Goal: Information Seeking & Learning: Learn about a topic

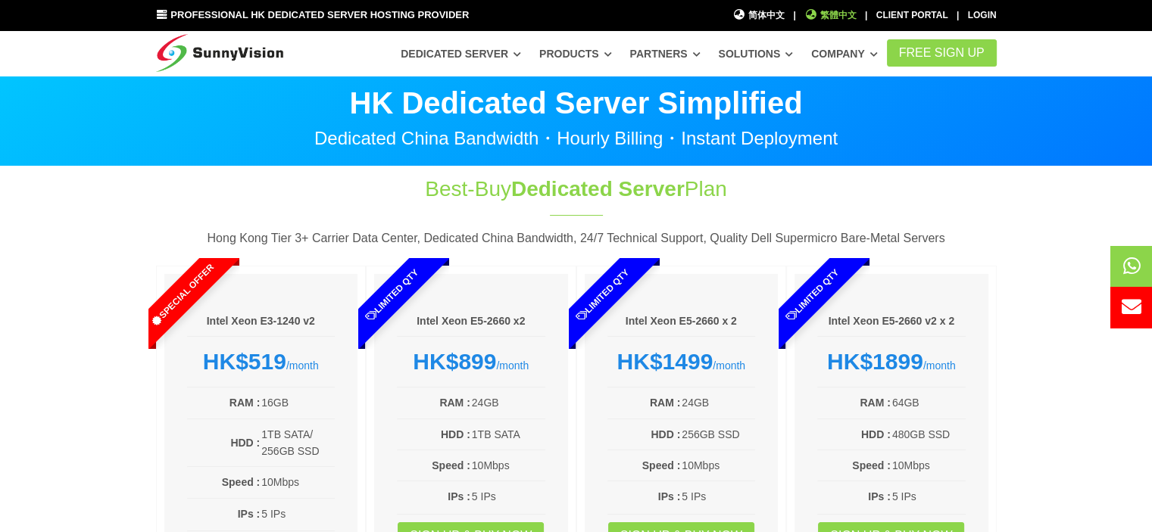
click at [823, 13] on span "繁體中文" at bounding box center [830, 15] width 52 height 14
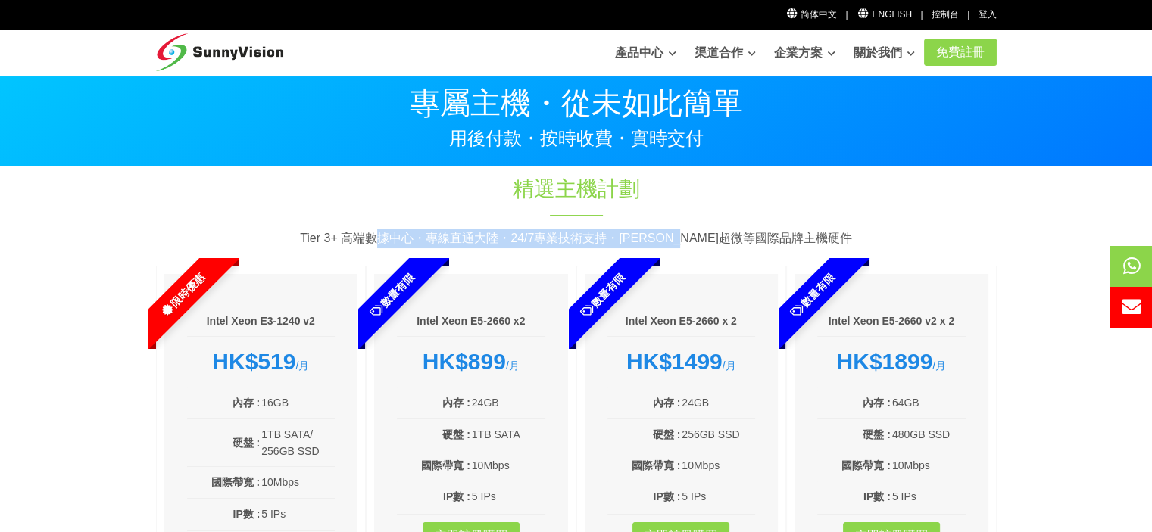
drag, startPoint x: 416, startPoint y: 233, endPoint x: 749, endPoint y: 237, distance: 333.3
click at [749, 237] on p "Tier 3+ 高端數據中心・專線直通大陸・24/7專業技術支持・戴爾超微等國際品牌主機硬件" at bounding box center [576, 239] width 841 height 20
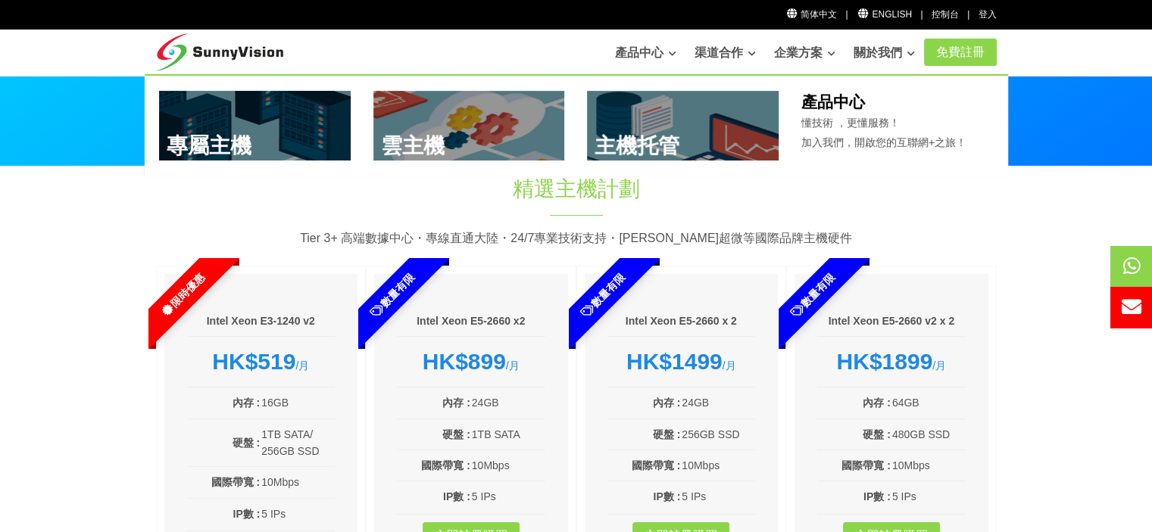
click at [451, 109] on link at bounding box center [469, 126] width 192 height 70
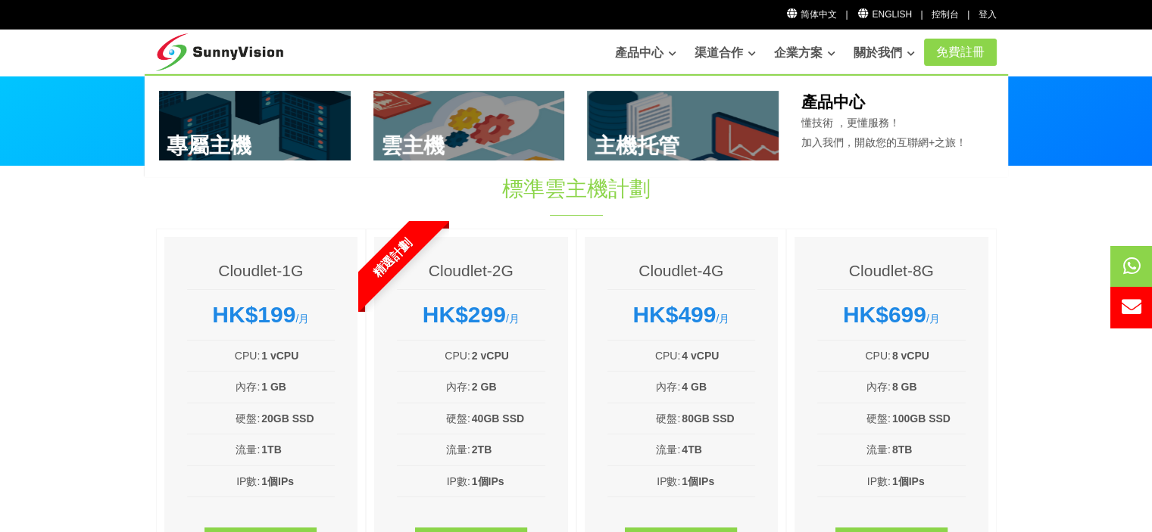
click at [626, 111] on link at bounding box center [683, 126] width 192 height 70
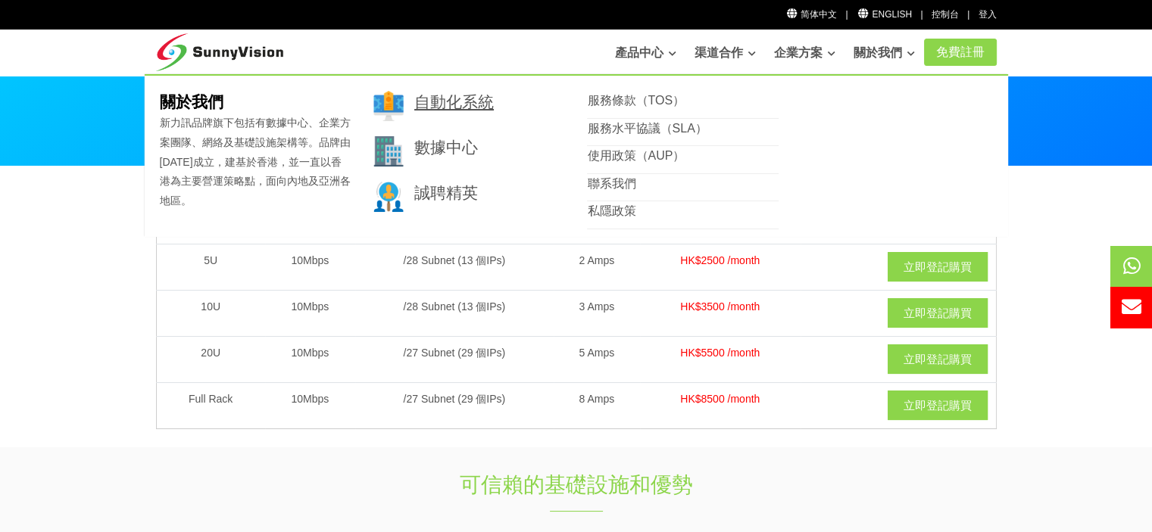
click at [464, 108] on link "自動化系統" at bounding box center [454, 101] width 80 height 17
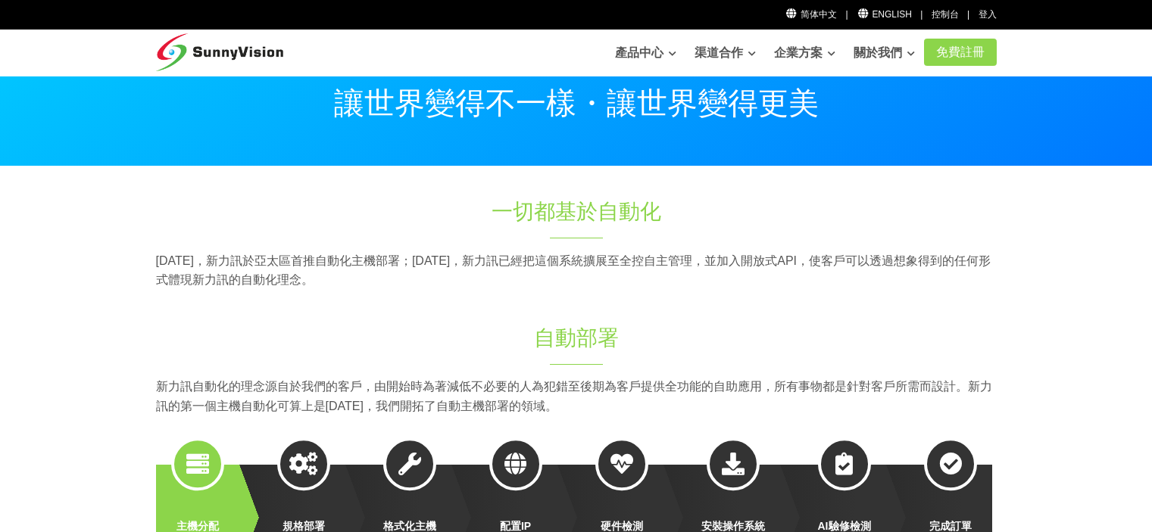
scroll to position [227, 0]
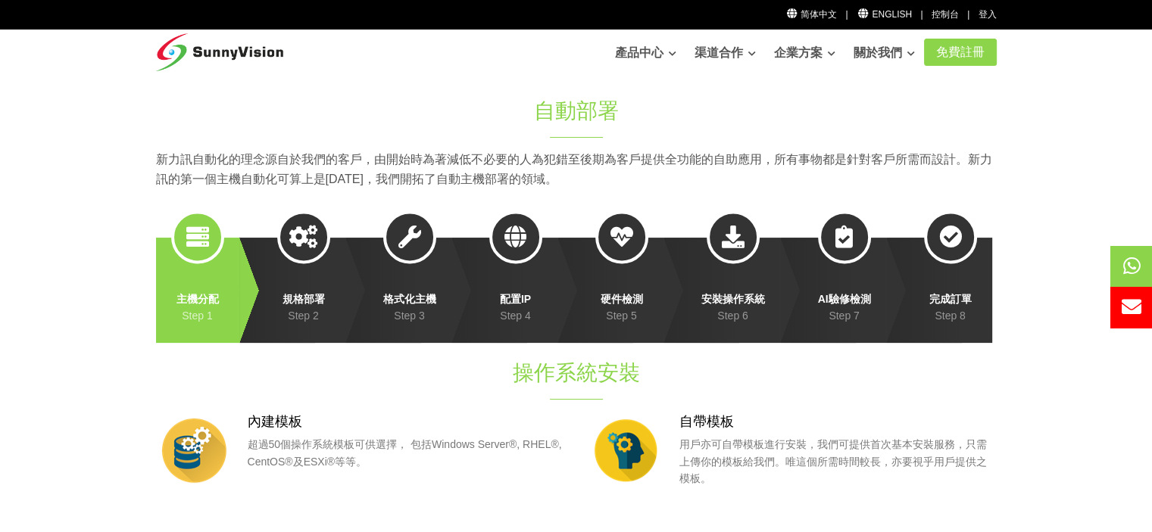
click at [315, 304] on strong "規格部署" at bounding box center [303, 299] width 53 height 17
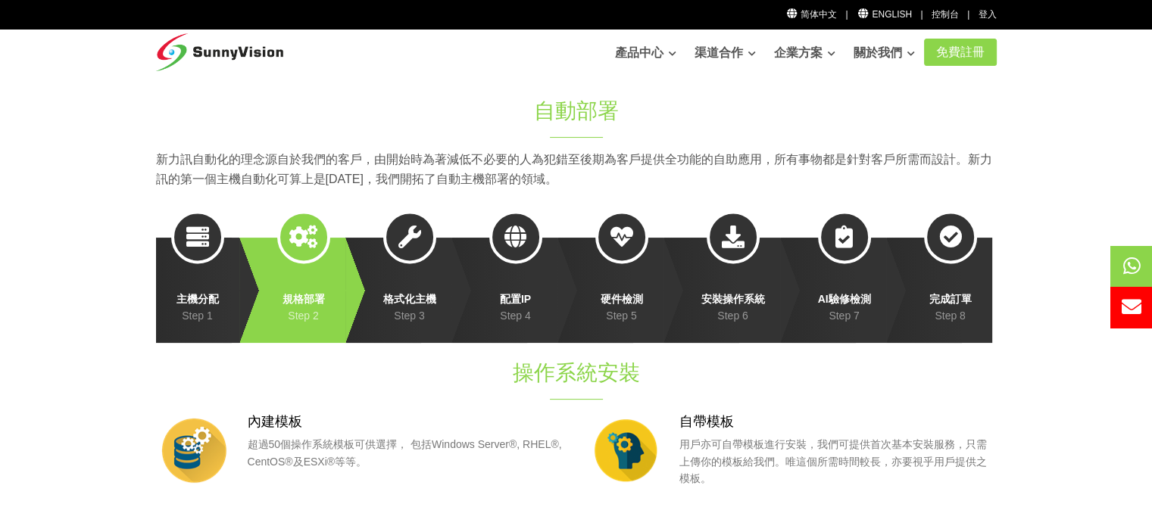
click at [404, 292] on strong "格式化主機" at bounding box center [409, 299] width 53 height 17
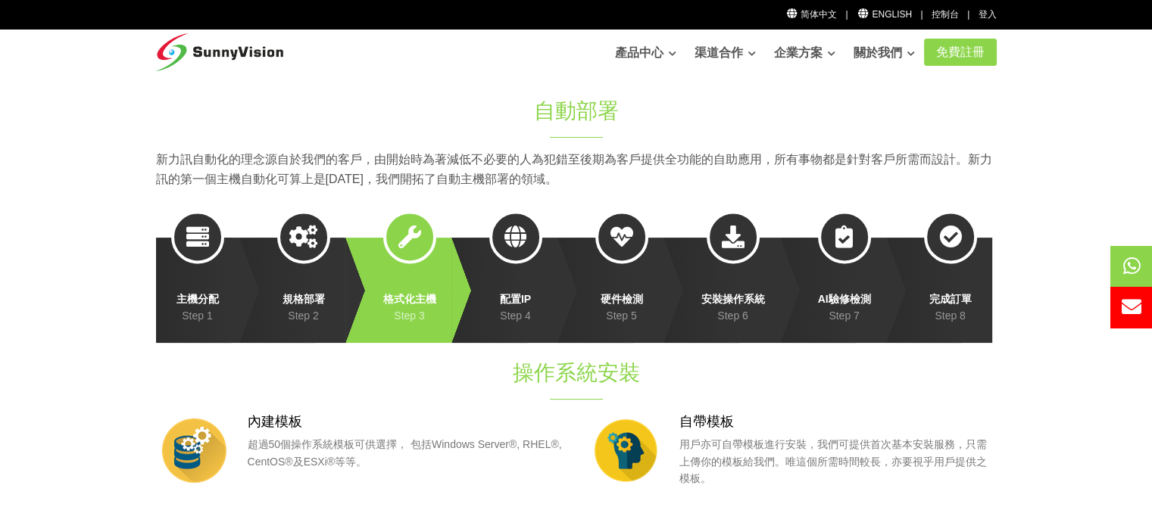
click at [512, 301] on strong "配置IP" at bounding box center [515, 299] width 53 height 17
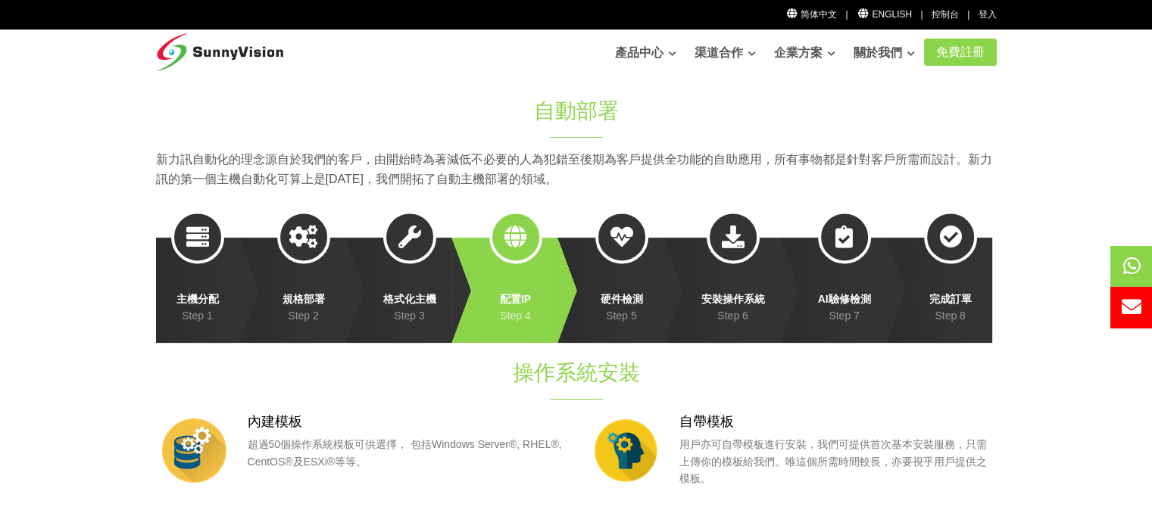
click at [605, 303] on strong "硬件檢測" at bounding box center [621, 299] width 53 height 17
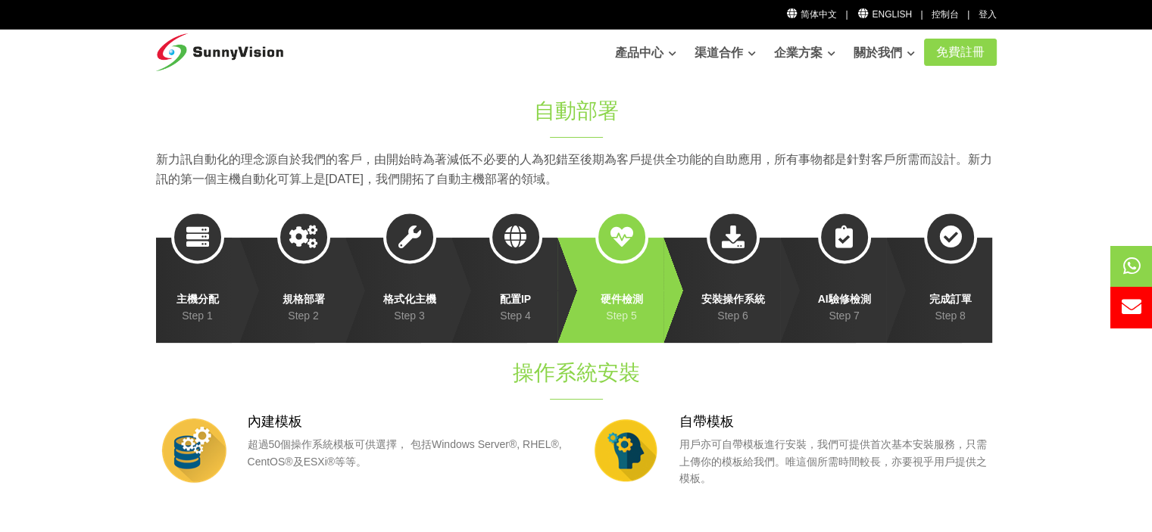
click at [715, 293] on strong "安裝操作系統" at bounding box center [733, 299] width 64 height 17
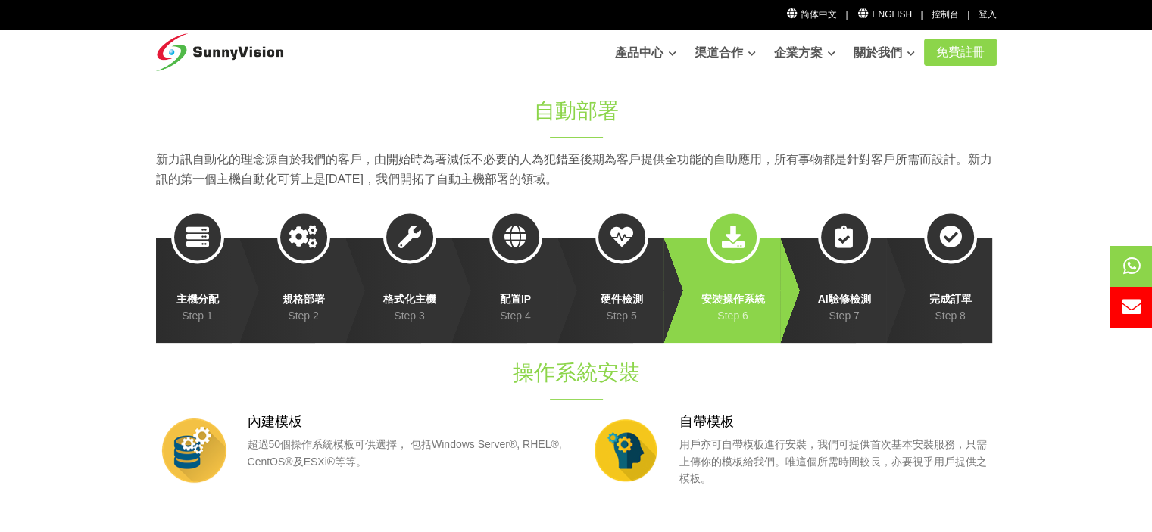
click at [840, 299] on strong "AI驗修檢測" at bounding box center [844, 299] width 53 height 17
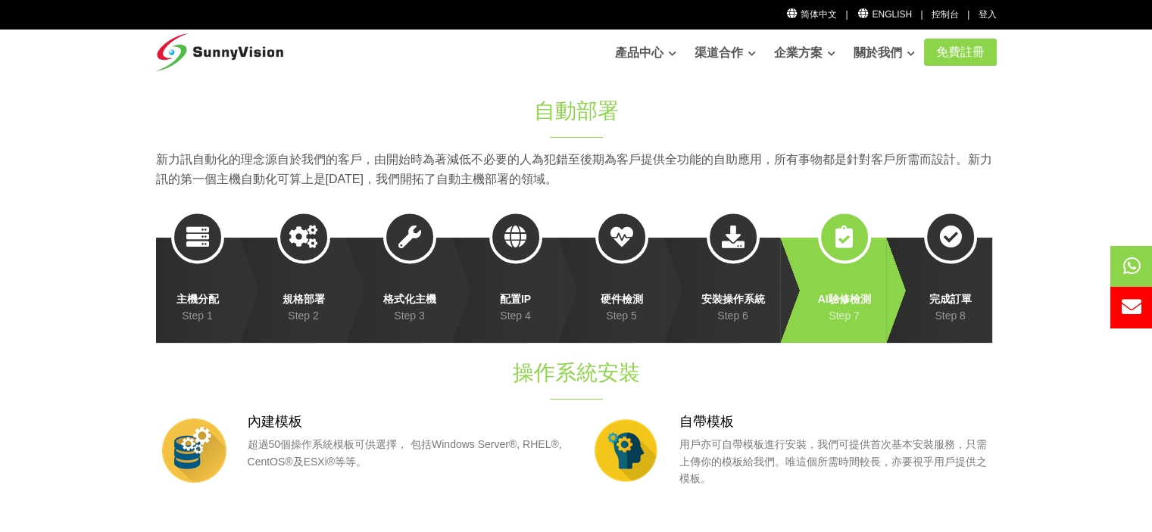
click at [951, 297] on strong "完成訂單" at bounding box center [950, 299] width 53 height 17
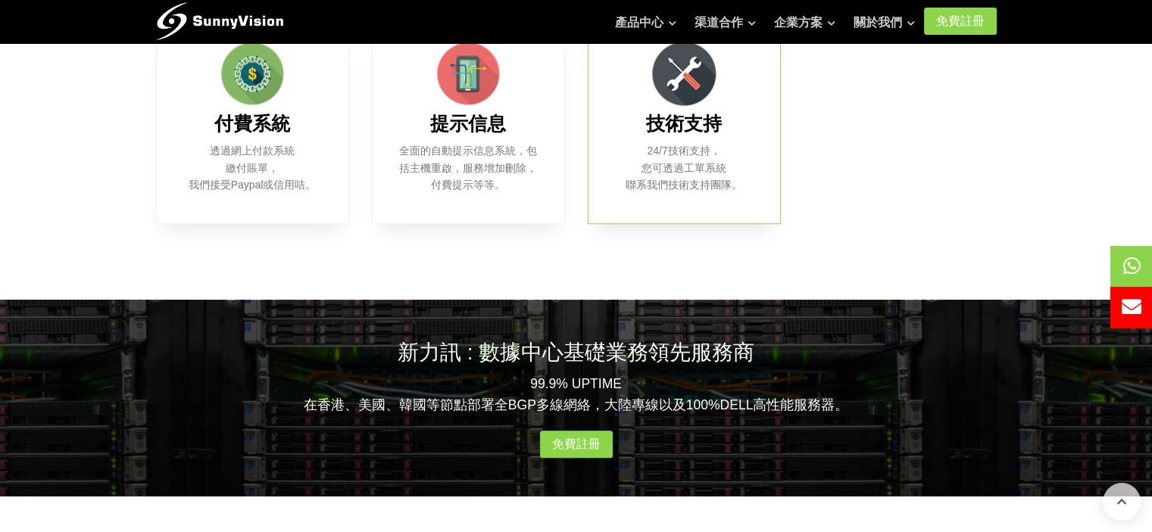
scroll to position [1439, 0]
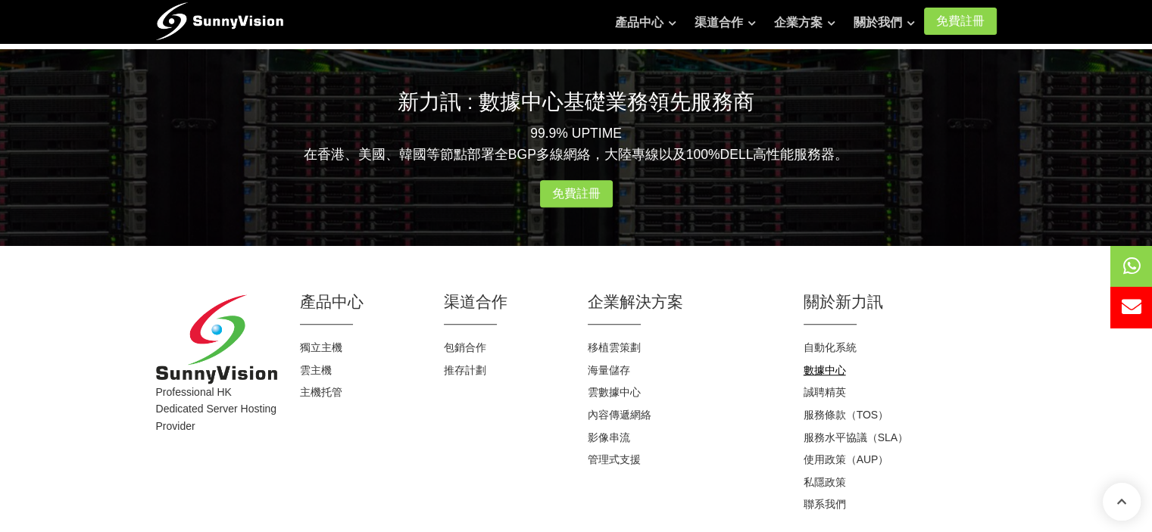
click at [824, 369] on link "數據中心" at bounding box center [825, 370] width 42 height 12
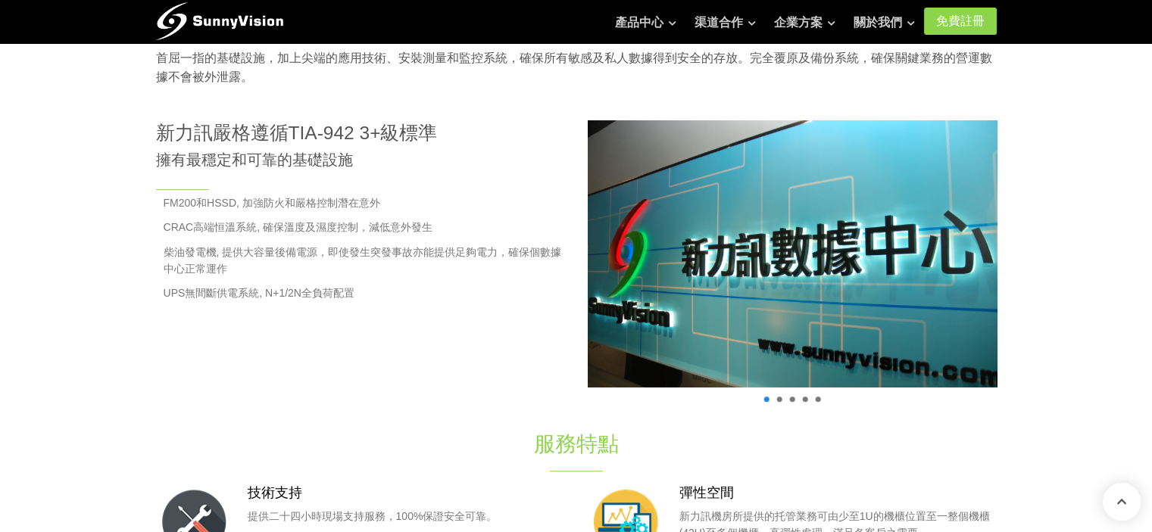
scroll to position [558, 0]
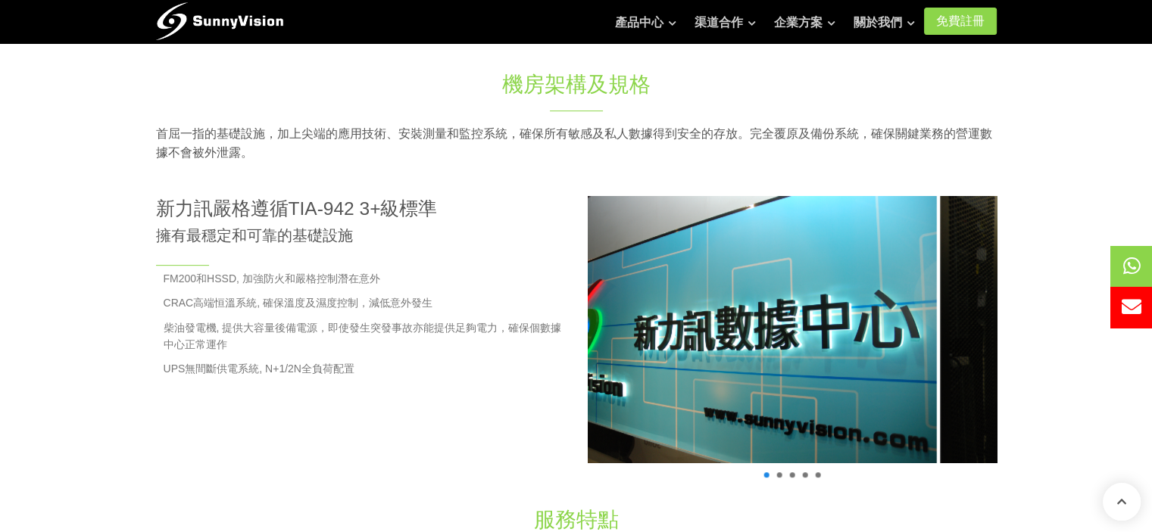
drag, startPoint x: 826, startPoint y: 401, endPoint x: 513, endPoint y: 380, distance: 314.3
click at [515, 380] on div "新力訊嚴格遵循TIA-942 3+級標準 擁有最穩定和可靠的基礎設施 FM200和HSSD, 加強防火和嚴格控制潛在意外 CRAC高端恒溫系統, 確保溫度及濕…" at bounding box center [576, 351] width 863 height 310
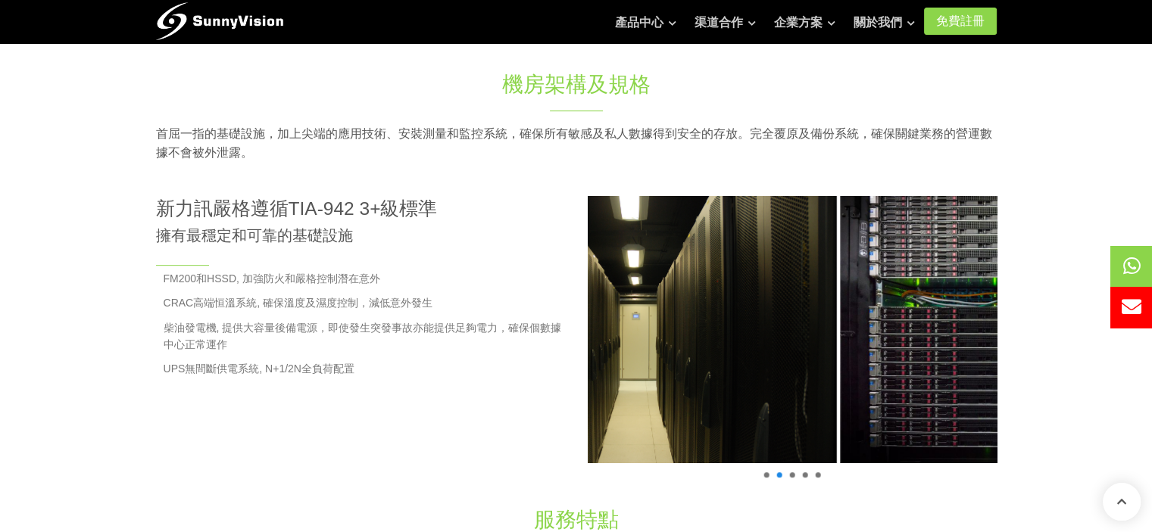
drag, startPoint x: 860, startPoint y: 379, endPoint x: 479, endPoint y: 341, distance: 383.7
click at [498, 342] on div "新力訊嚴格遵循TIA-942 3+級標準 擁有最穩定和可靠的基礎設施 FM200和HSSD, 加強防火和嚴格控制潛在意外 CRAC高端恒溫系統, 確保溫度及濕…" at bounding box center [576, 351] width 863 height 310
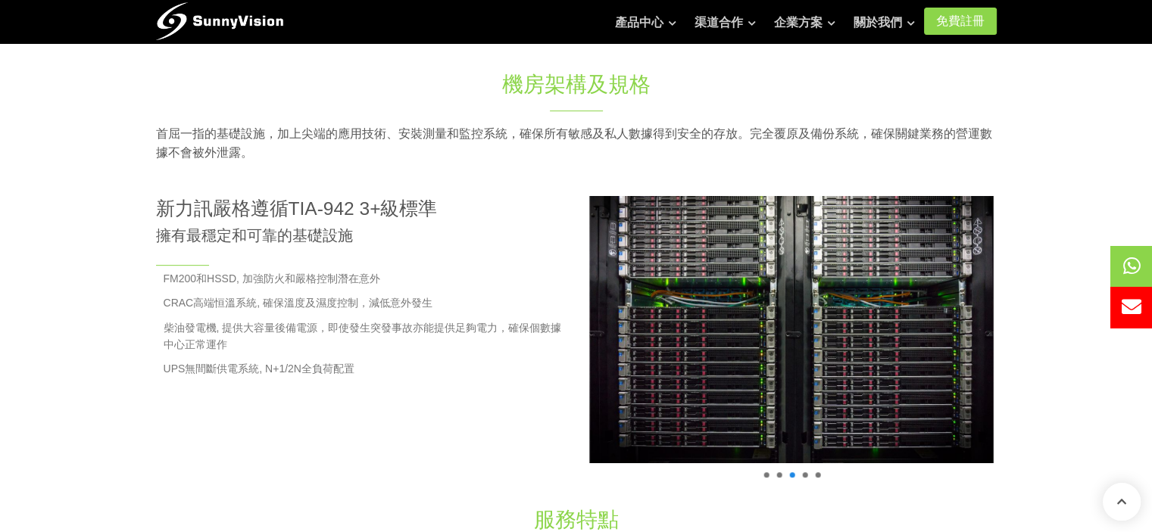
drag, startPoint x: 830, startPoint y: 369, endPoint x: 490, endPoint y: 336, distance: 341.7
click at [490, 336] on div "新力訊嚴格遵循TIA-942 3+級標準 擁有最穩定和可靠的基礎設施 FM200和HSSD, 加強防火和嚴格控制潛在意外 CRAC高端恒溫系統, 確保溫度及濕…" at bounding box center [576, 351] width 863 height 310
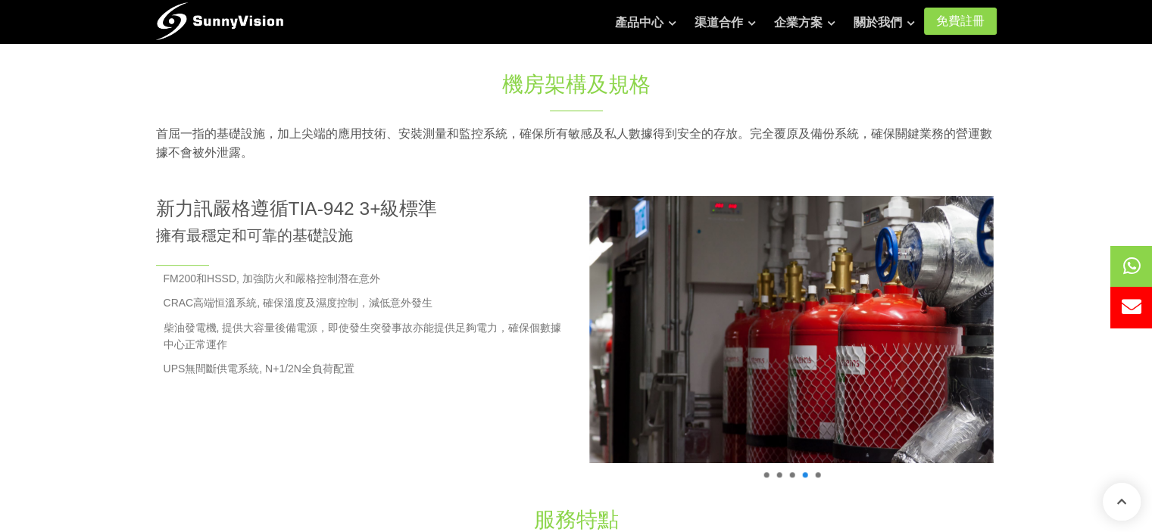
drag, startPoint x: 858, startPoint y: 357, endPoint x: 461, endPoint y: 337, distance: 397.4
click at [461, 337] on div "新力訊嚴格遵循TIA-942 3+級標準 擁有最穩定和可靠的基礎設施 FM200和HSSD, 加強防火和嚴格控制潛在意外 CRAC高端恒溫系統, 確保溫度及濕…" at bounding box center [576, 351] width 863 height 310
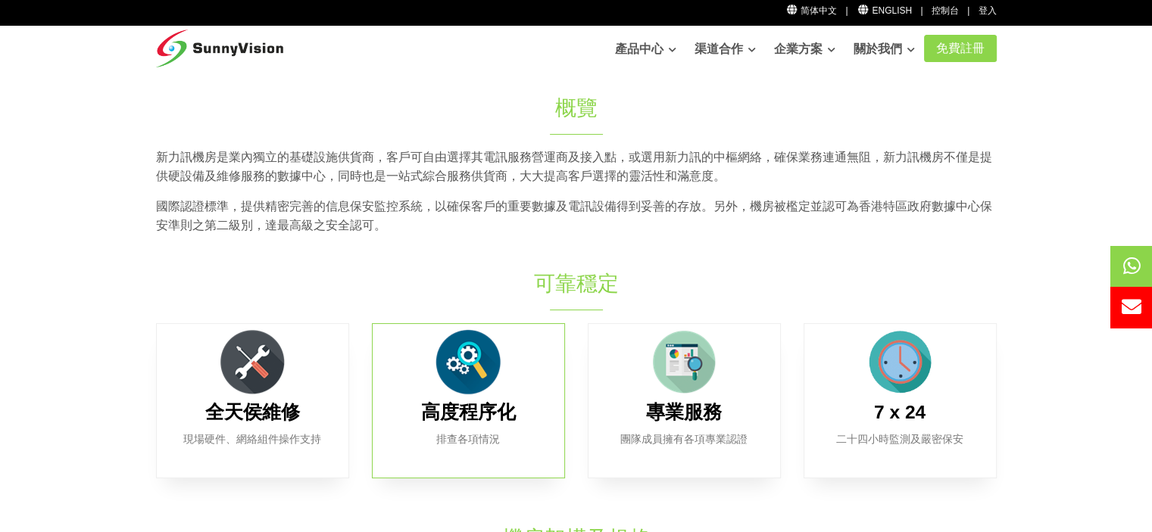
scroll to position [0, 0]
